Goal: Task Accomplishment & Management: Manage account settings

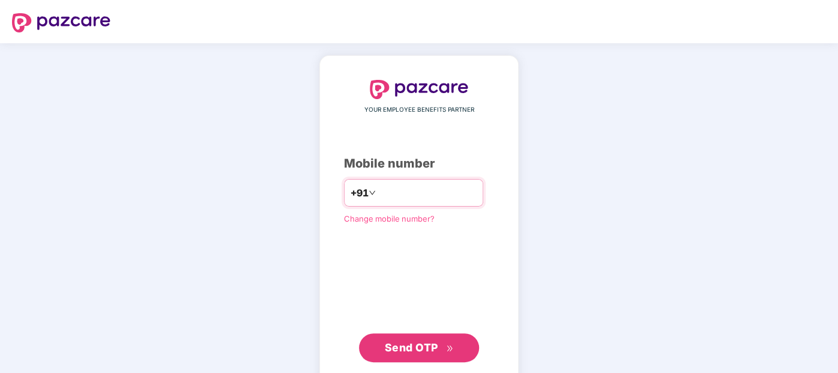
click at [421, 190] on input "number" at bounding box center [427, 192] width 98 height 19
type input "**********"
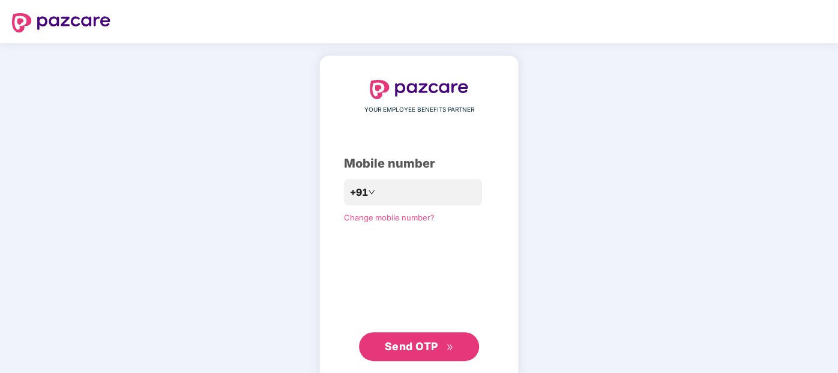
click at [435, 347] on span "Send OTP" at bounding box center [411, 346] width 53 height 13
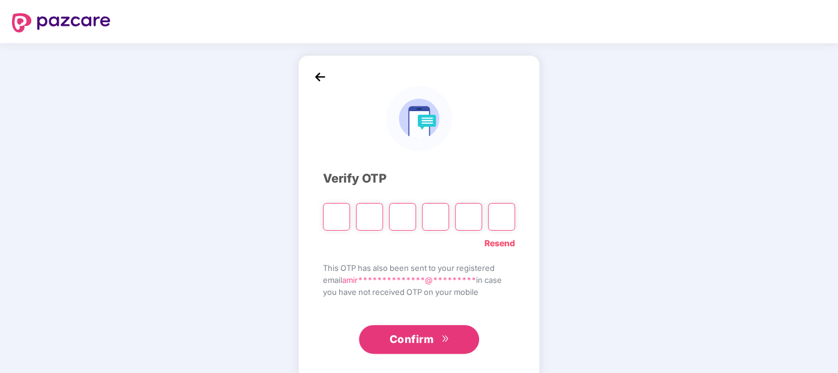
click at [344, 218] on input "Please enter verification code. Digit 1" at bounding box center [336, 217] width 27 height 28
paste input "*"
type input "*"
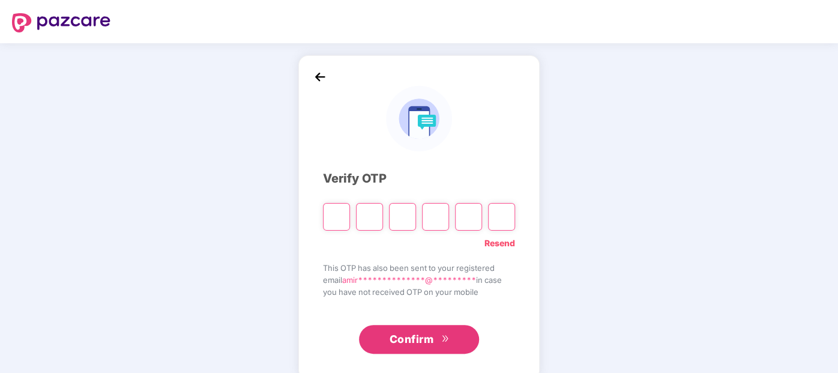
type input "*"
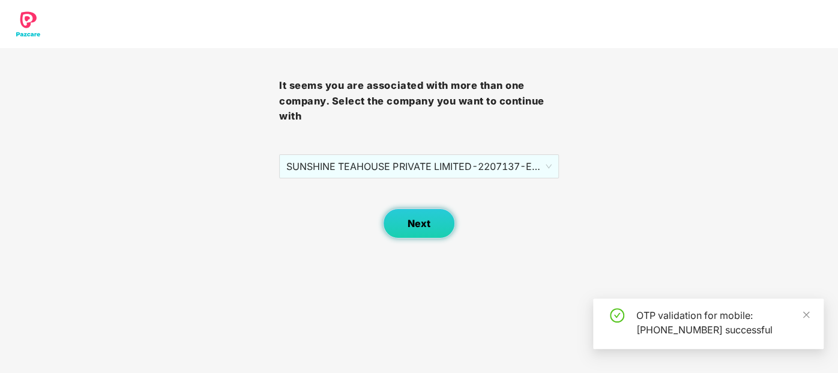
click at [418, 222] on span "Next" at bounding box center [419, 223] width 23 height 11
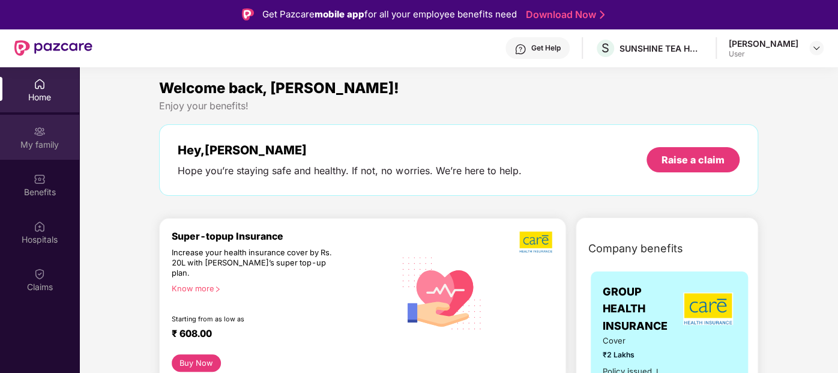
click at [36, 135] on img at bounding box center [40, 131] width 12 height 12
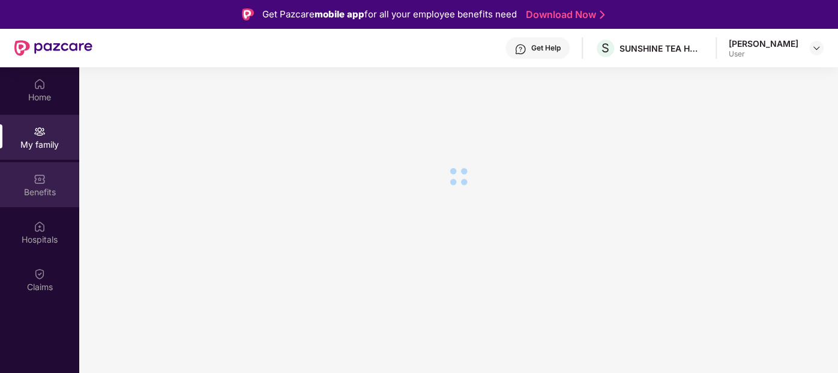
click at [46, 177] on div "Benefits" at bounding box center [39, 184] width 79 height 45
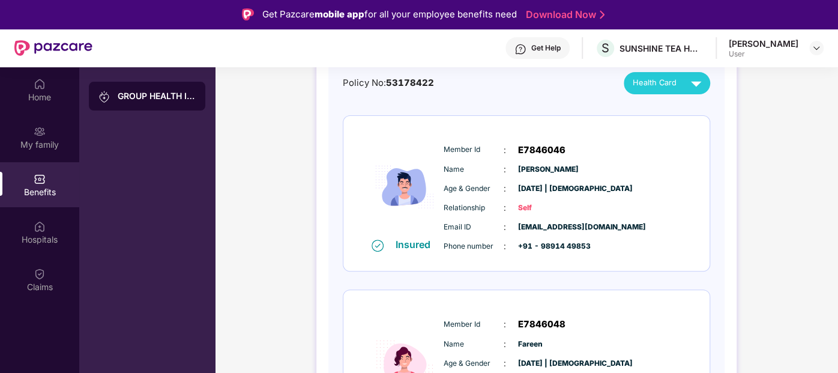
scroll to position [126, 0]
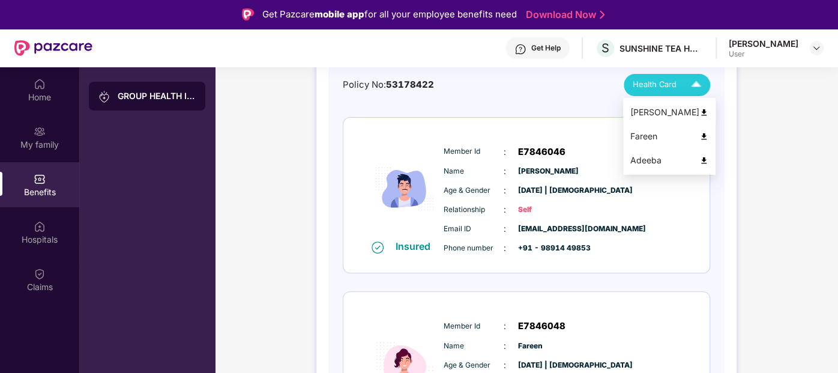
click at [700, 106] on div "[PERSON_NAME]" at bounding box center [669, 112] width 78 height 13
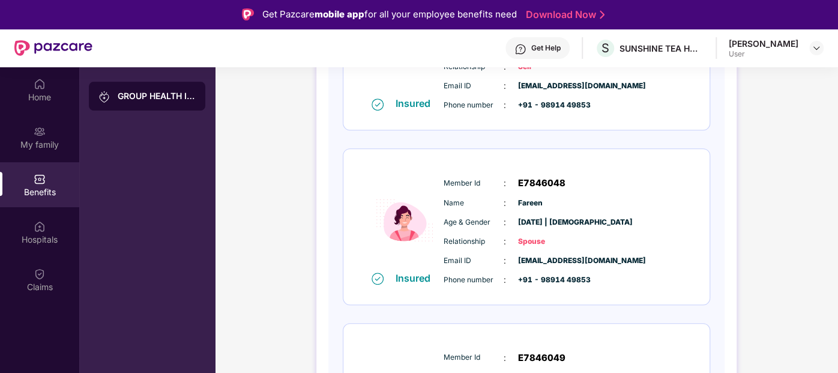
scroll to position [272, 0]
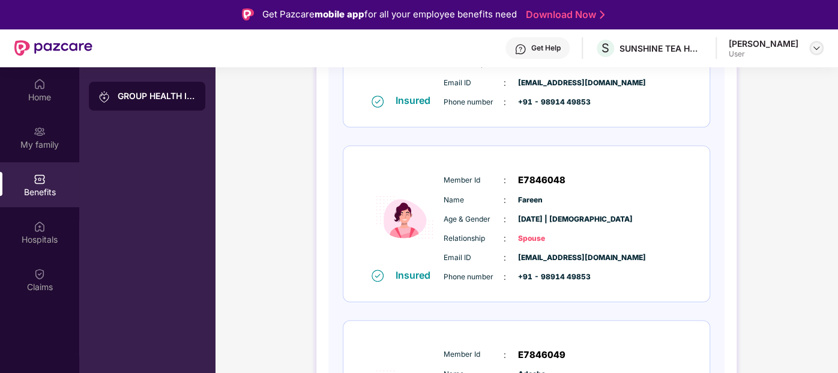
click at [816, 41] on div at bounding box center [816, 48] width 14 height 14
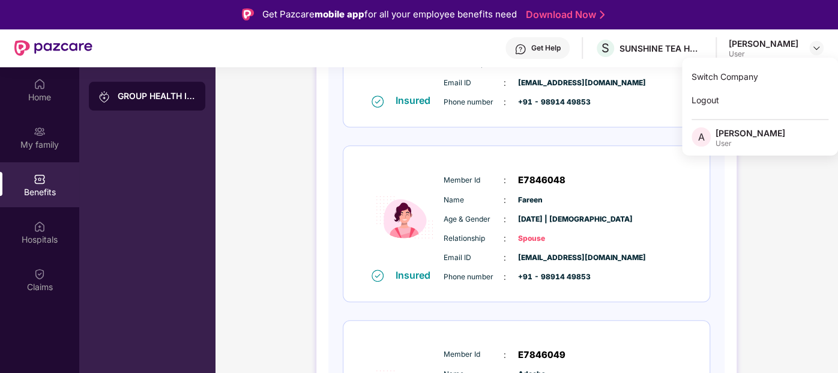
drag, startPoint x: 667, startPoint y: 194, endPoint x: 680, endPoint y: 204, distance: 16.3
click at [680, 204] on div "Name : [PERSON_NAME]" at bounding box center [563, 199] width 238 height 13
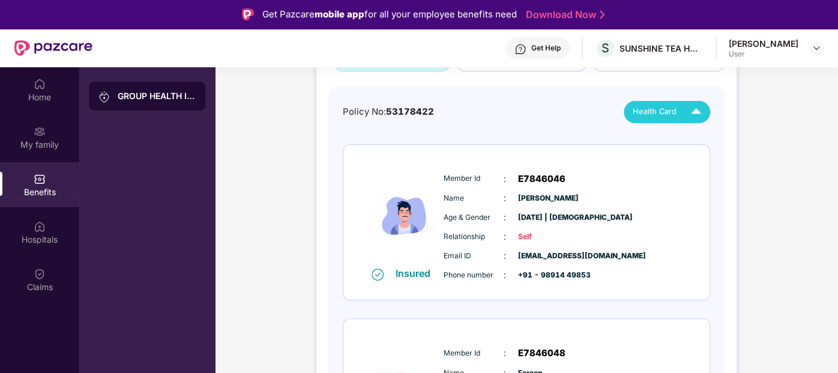
scroll to position [98, 0]
click at [671, 114] on span "Health Card" at bounding box center [655, 112] width 44 height 12
click at [699, 160] on img at bounding box center [703, 164] width 9 height 9
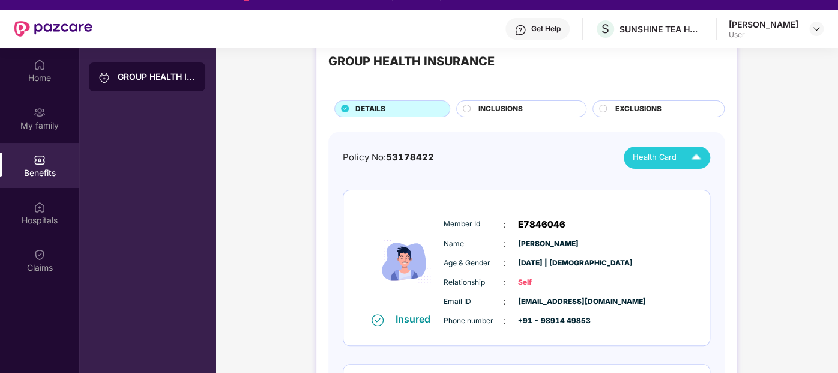
scroll to position [0, 0]
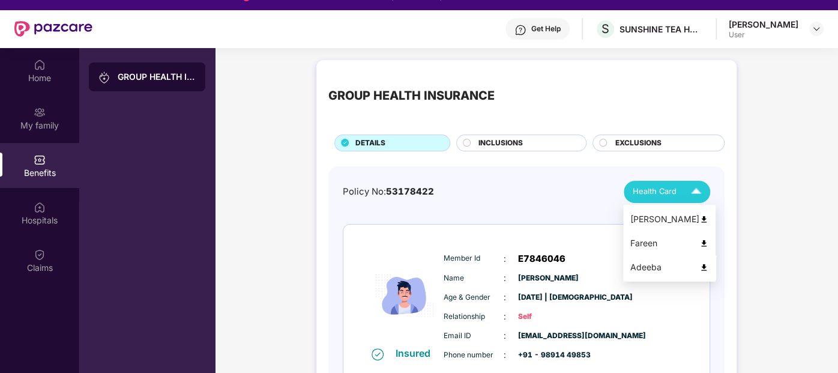
click at [699, 267] on img at bounding box center [703, 267] width 9 height 9
click at [466, 145] on circle at bounding box center [467, 143] width 8 height 8
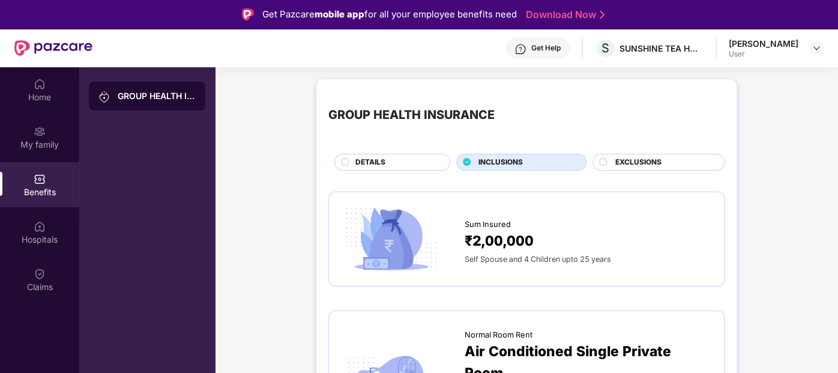
click at [435, 161] on div "DETAILS" at bounding box center [396, 163] width 94 height 13
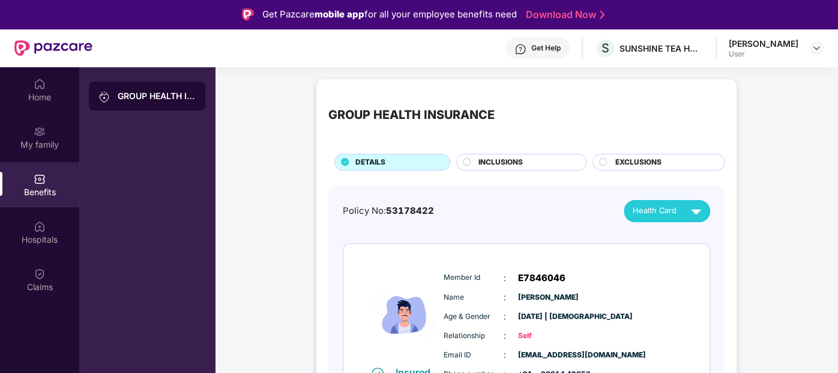
scroll to position [59, 0]
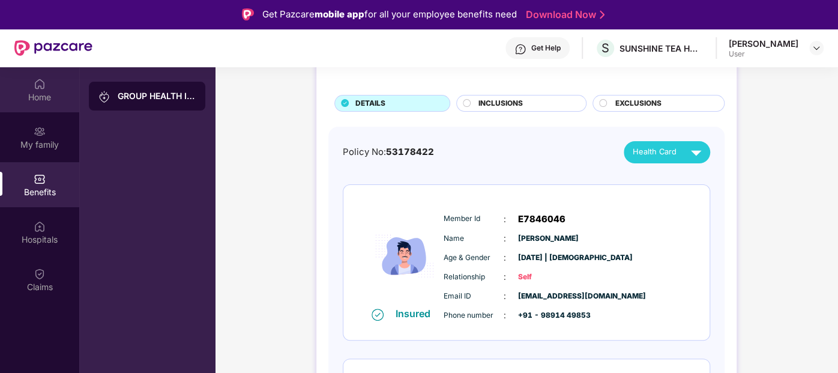
click at [44, 98] on div "Home" at bounding box center [39, 97] width 79 height 12
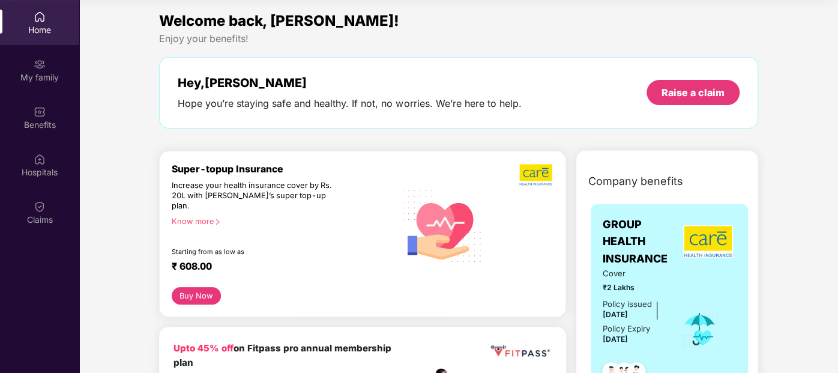
scroll to position [0, 0]
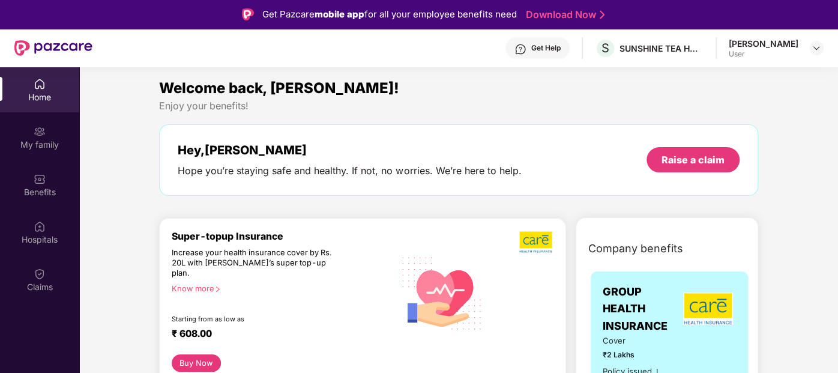
click at [539, 105] on div "Enjoy your benefits!" at bounding box center [458, 106] width 599 height 13
click at [705, 154] on div "Raise a claim" at bounding box center [693, 159] width 63 height 13
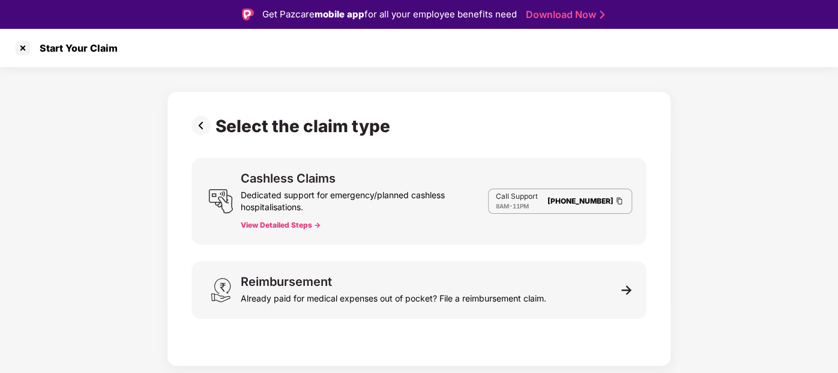
scroll to position [29, 0]
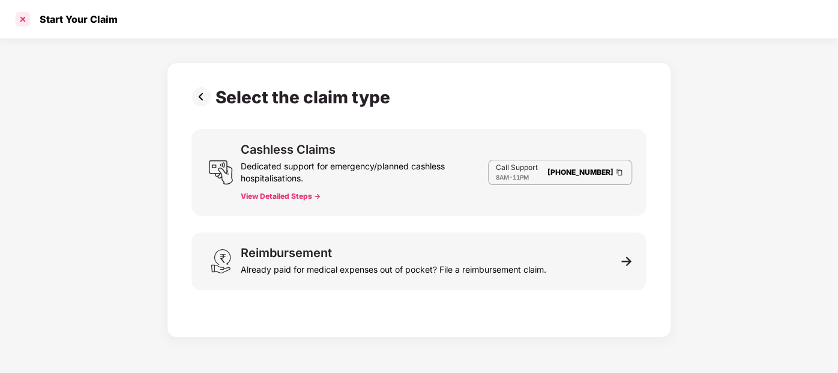
click at [17, 18] on div at bounding box center [22, 19] width 19 height 19
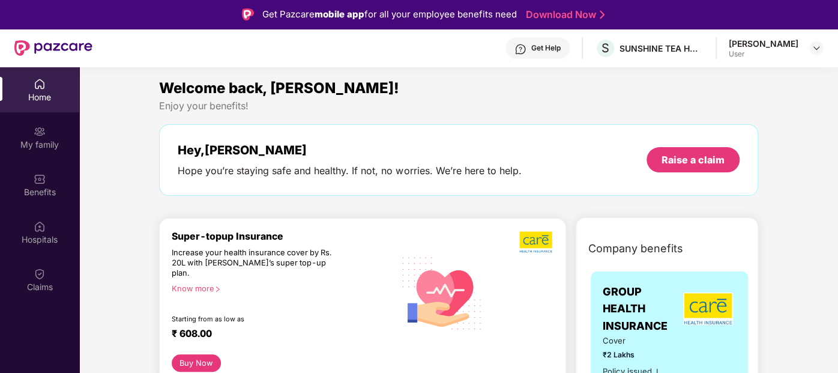
drag, startPoint x: 768, startPoint y: 2, endPoint x: 528, endPoint y: 94, distance: 257.4
click at [528, 94] on div "Welcome back, [PERSON_NAME]!" at bounding box center [458, 88] width 599 height 23
